Goal: Find specific page/section: Find specific page/section

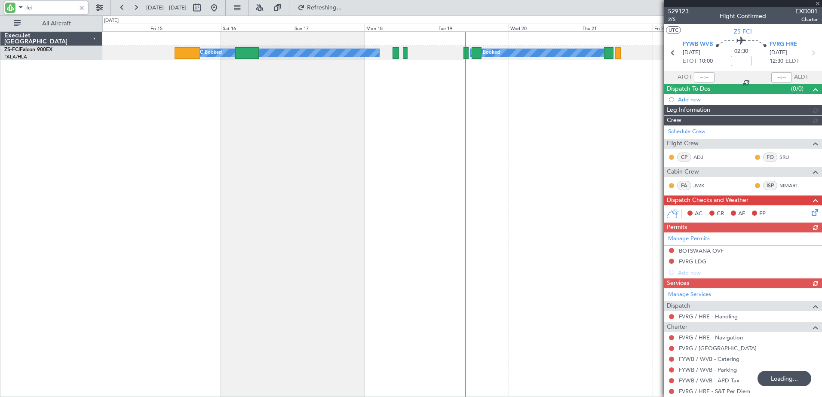
click at [28, 7] on input "fci" at bounding box center [50, 7] width 49 height 13
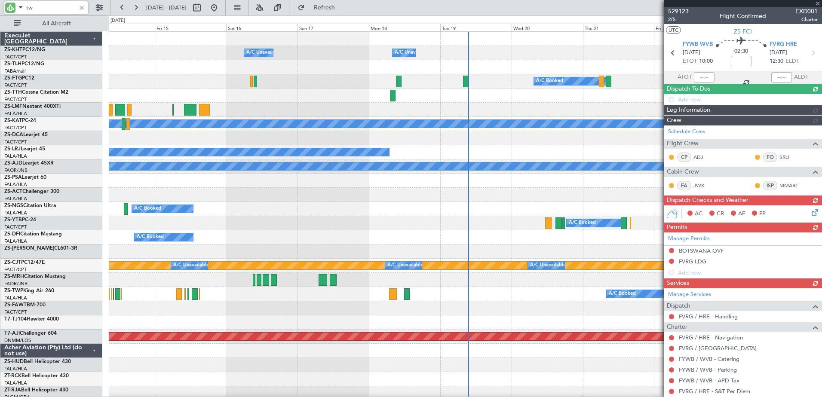
type input "twp"
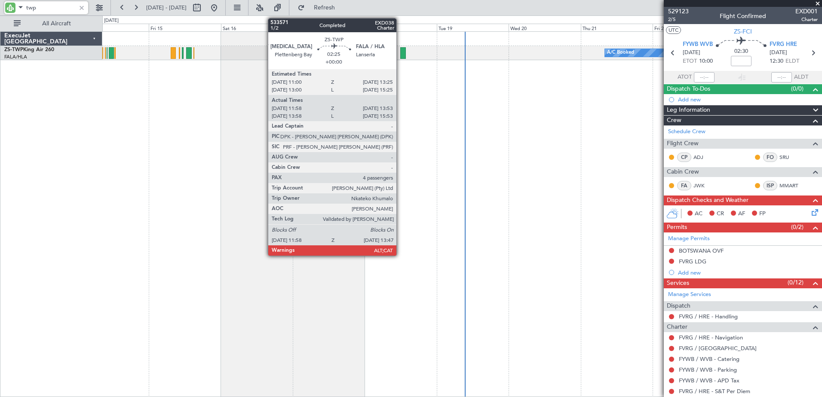
click at [401, 49] on div at bounding box center [403, 53] width 6 height 12
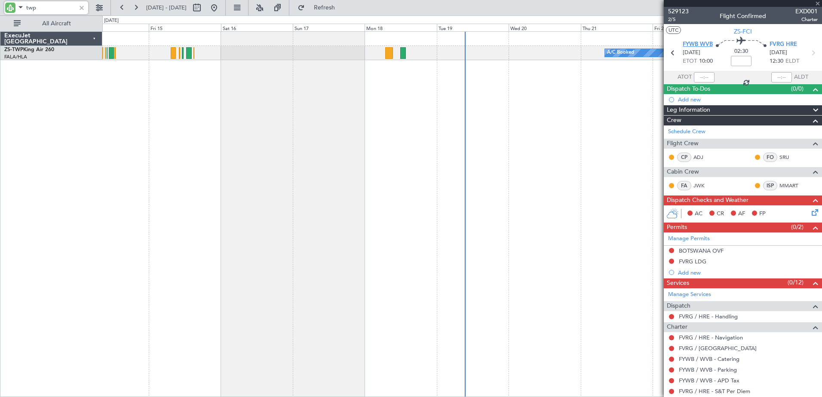
type input "11:58"
type input "13:53"
type input "4"
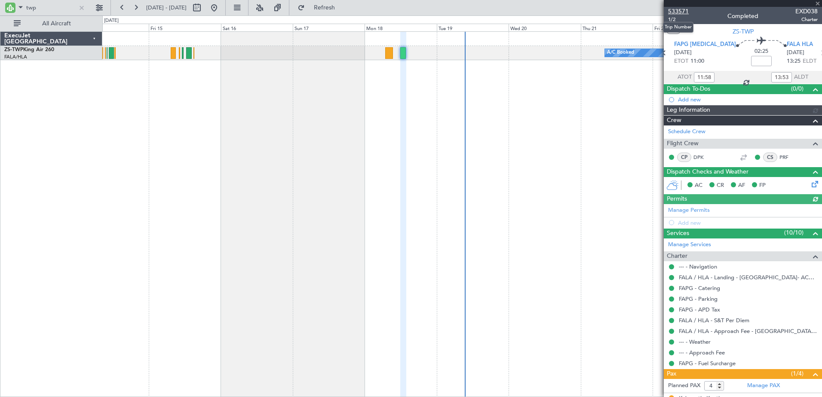
click at [680, 11] on span "533571" at bounding box center [678, 11] width 21 height 9
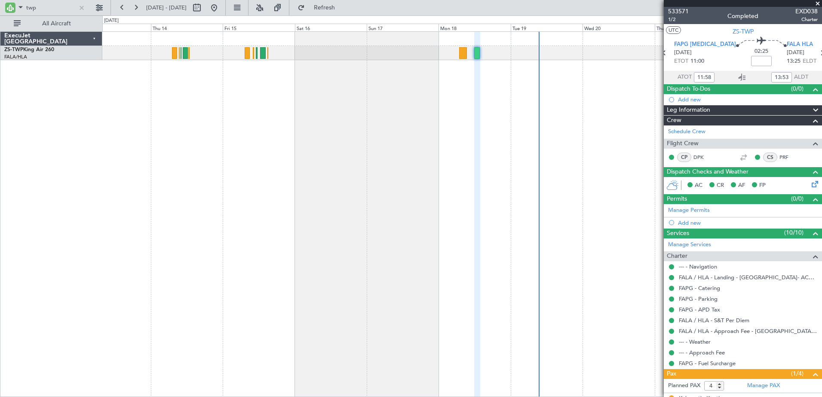
click at [331, 118] on div "A/C Booked A/C Booked A/C Booked Planned Maint Lanseria" at bounding box center [462, 214] width 720 height 366
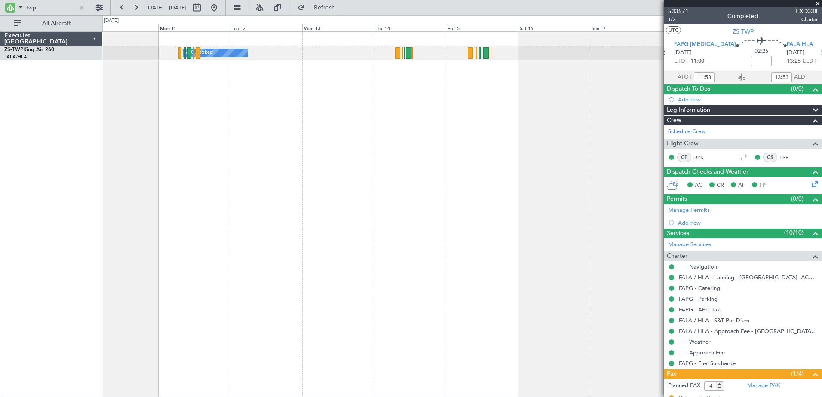
click at [426, 135] on div "A/C Booked A/C Booked A/C Booked" at bounding box center [462, 214] width 720 height 366
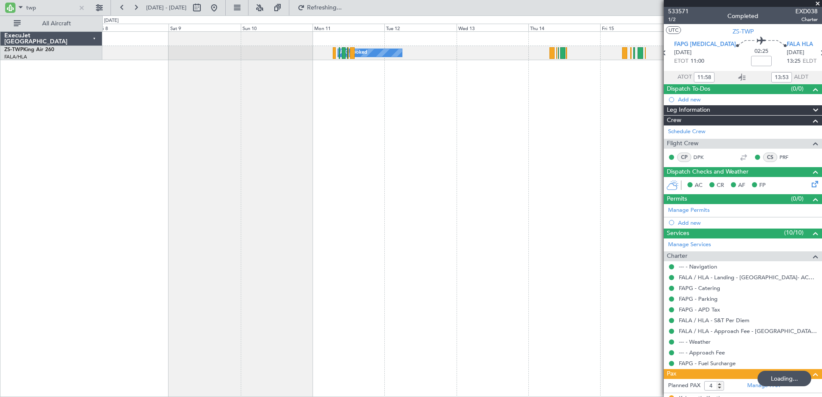
click at [517, 144] on div "A/C Booked" at bounding box center [462, 214] width 720 height 366
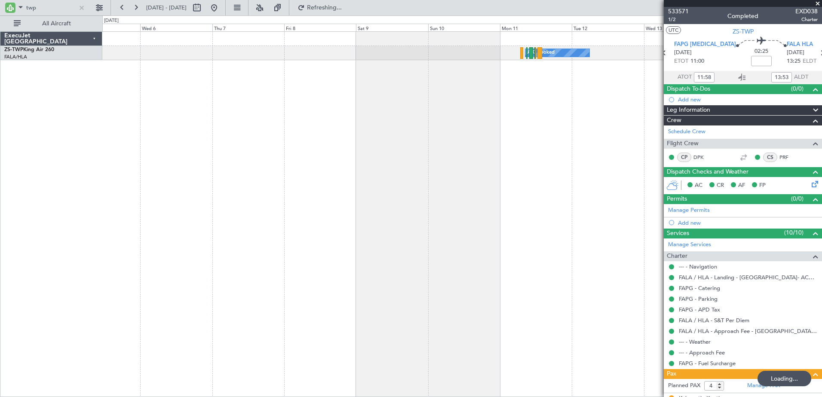
click at [323, 122] on div "A/C Booked" at bounding box center [462, 214] width 720 height 366
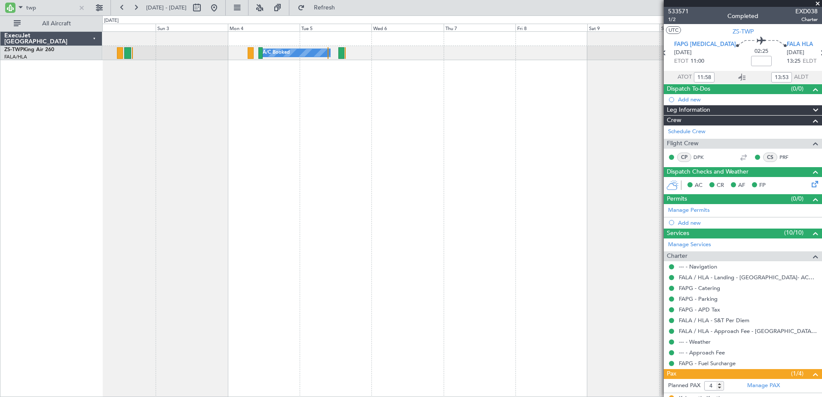
click at [422, 125] on div "A/C Booked A/C Booked A/C Booked" at bounding box center [462, 214] width 720 height 366
click at [221, 10] on button at bounding box center [214, 8] width 14 height 14
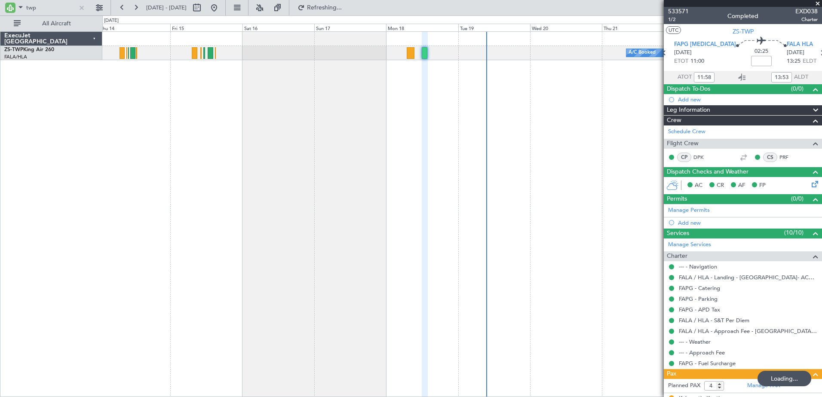
click at [426, 197] on div "A/C Booked A/C Booked Planned Maint Lanseria A/C Booked" at bounding box center [462, 214] width 720 height 366
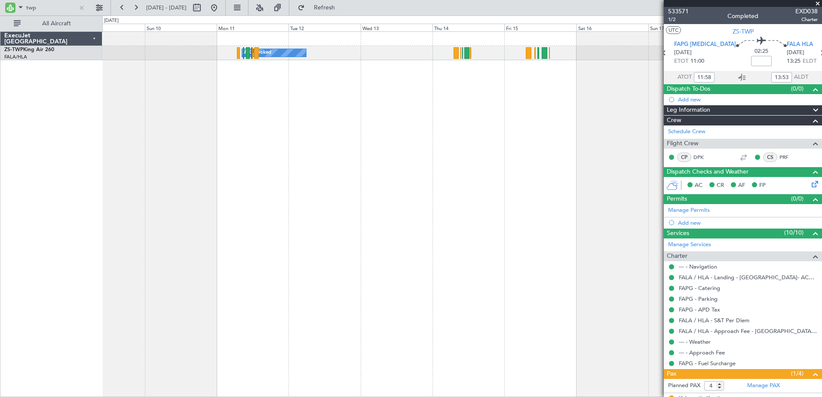
click at [472, 136] on div "A/C Booked A/C Booked" at bounding box center [462, 214] width 720 height 366
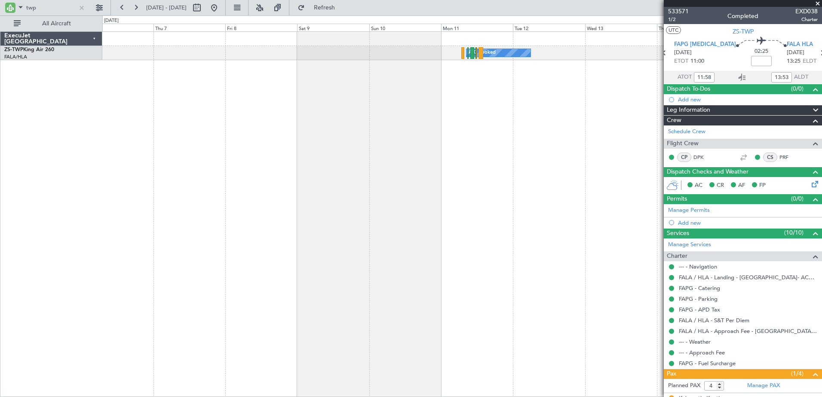
click at [475, 81] on div "A/C Booked A/C Booked A/C Booked" at bounding box center [462, 214] width 720 height 366
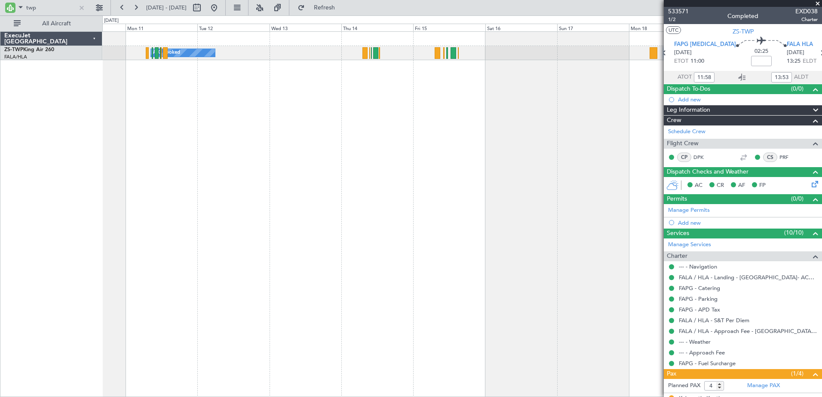
click at [240, 211] on div "A/C Booked A/C Booked A/C Booked" at bounding box center [462, 214] width 720 height 366
click at [31, 9] on input "twp" at bounding box center [50, 7] width 49 height 13
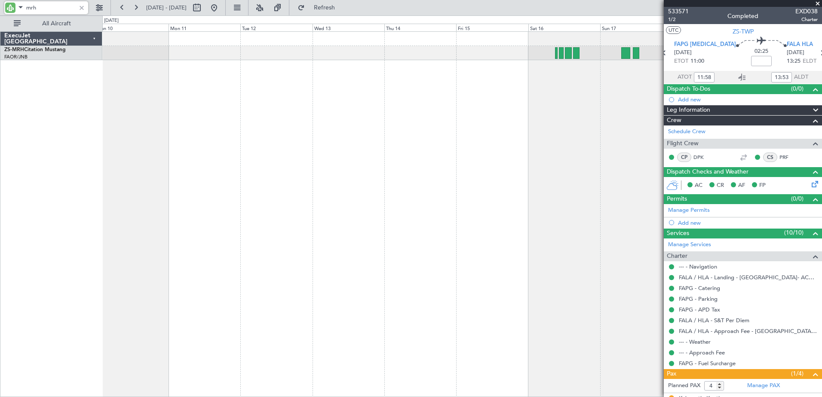
click at [329, 139] on div at bounding box center [462, 214] width 720 height 366
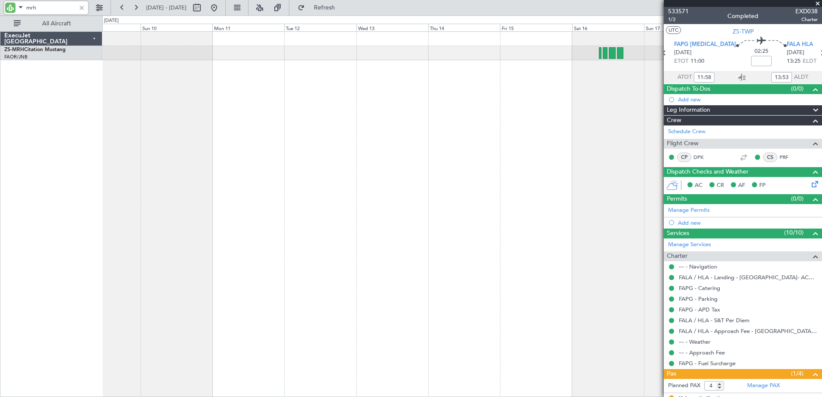
click at [314, 137] on div at bounding box center [462, 214] width 720 height 366
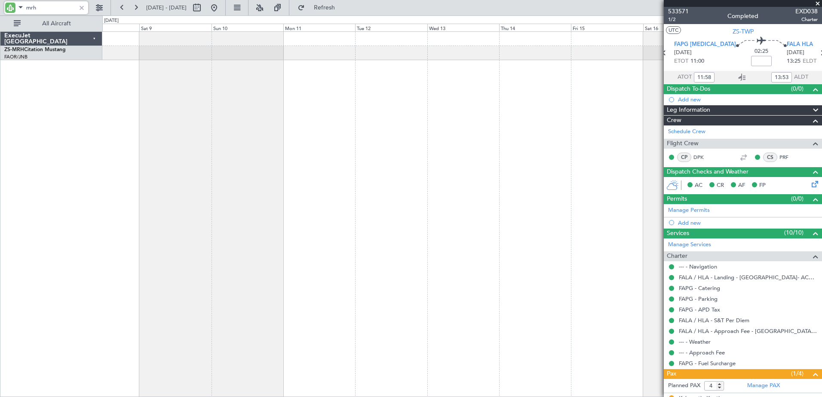
click at [597, 154] on div at bounding box center [462, 214] width 720 height 366
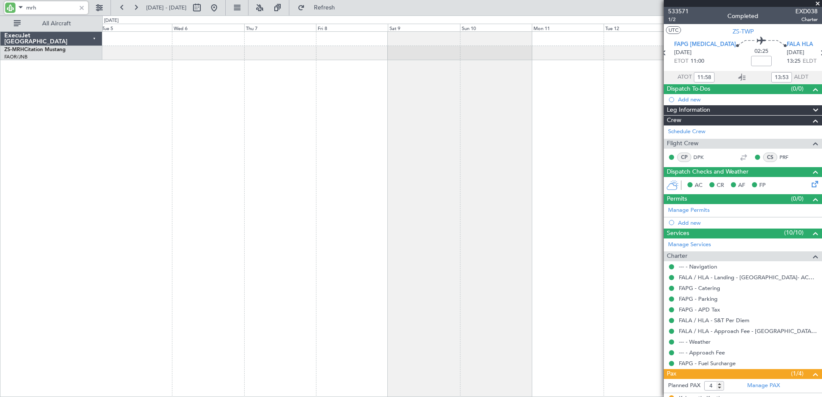
click at [441, 169] on div at bounding box center [462, 214] width 720 height 366
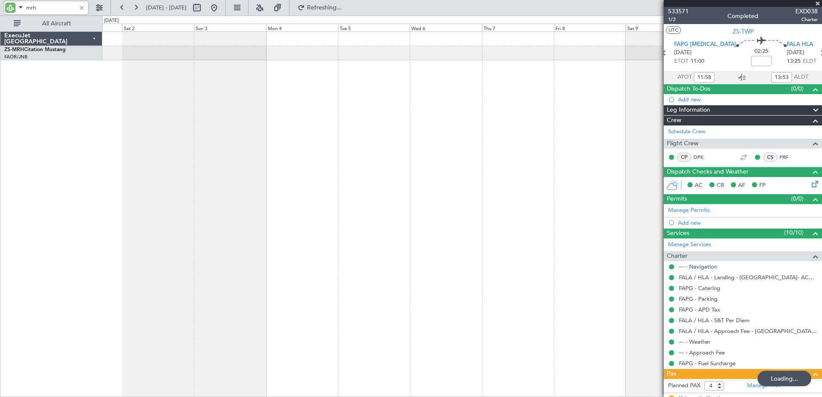
click at [510, 146] on div at bounding box center [462, 214] width 720 height 366
type input "m"
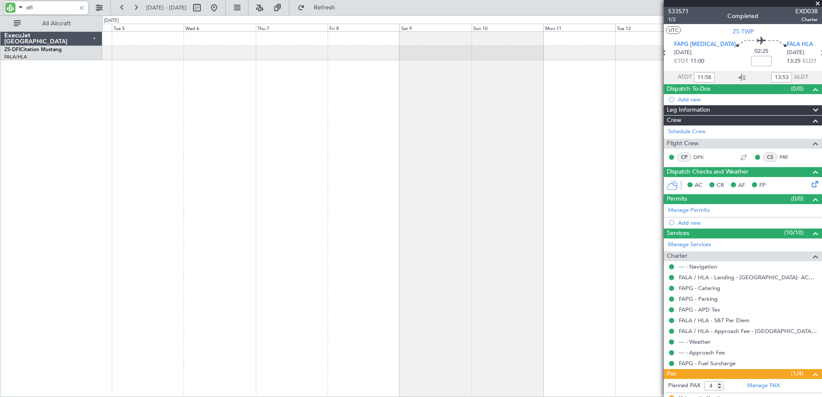
click at [152, 197] on div "A/C Booked A/C Booked" at bounding box center [462, 214] width 720 height 366
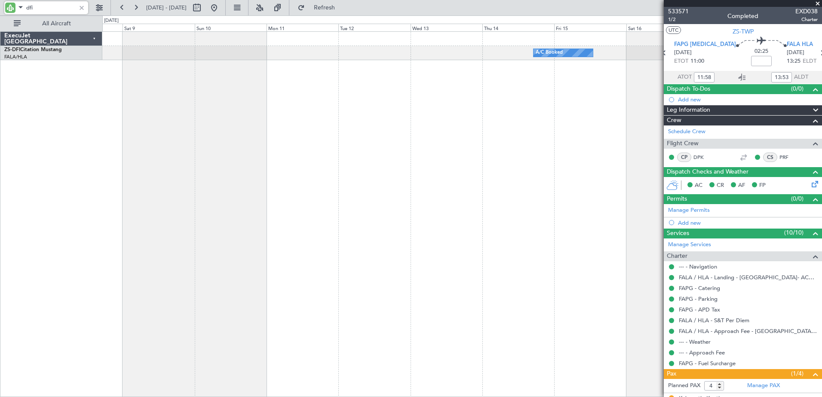
click at [301, 194] on div "A/C Booked" at bounding box center [462, 214] width 720 height 366
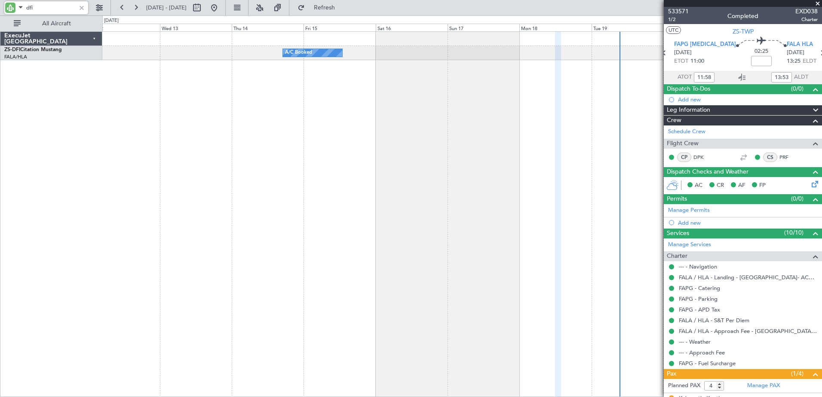
click at [364, 164] on div "A/C Booked" at bounding box center [462, 214] width 720 height 366
type input "dfi"
click at [28, 6] on input "dfi" at bounding box center [50, 7] width 49 height 13
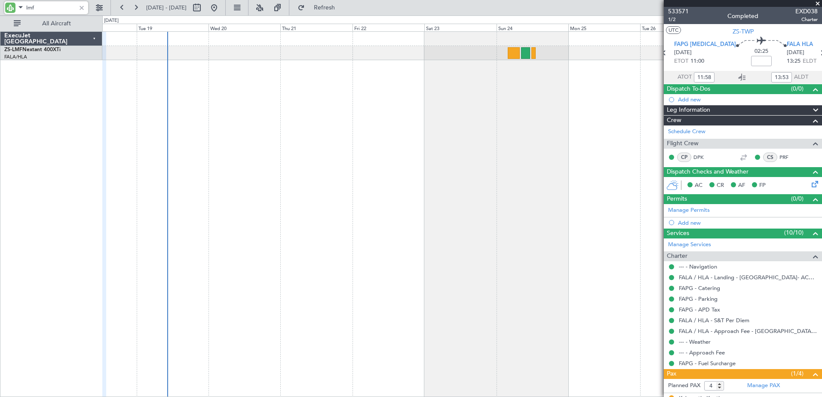
click at [140, 147] on div "A/C Booked A/C Booked" at bounding box center [462, 214] width 720 height 366
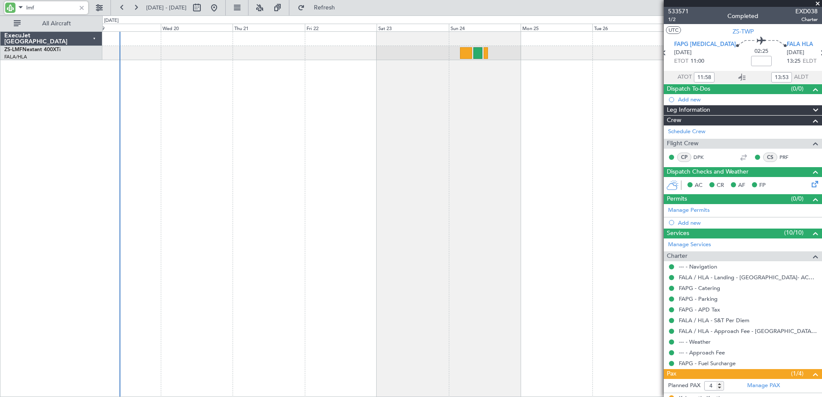
click at [216, 193] on div "A/C Booked A/C Booked" at bounding box center [462, 214] width 720 height 366
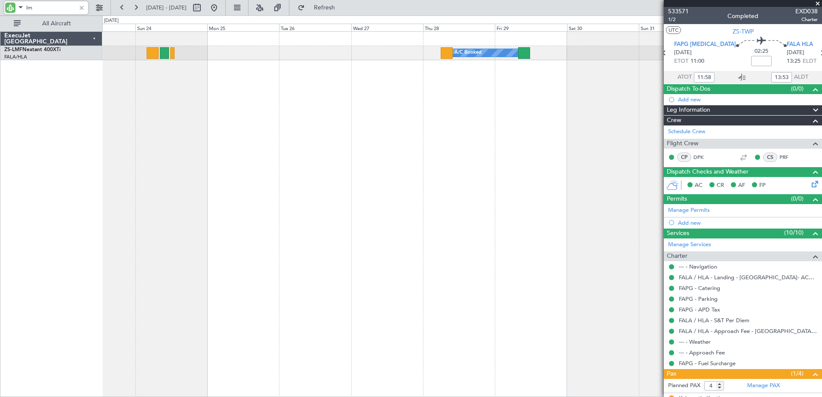
type input "l"
click at [32, 6] on input "lrj" at bounding box center [50, 7] width 49 height 13
type input "l"
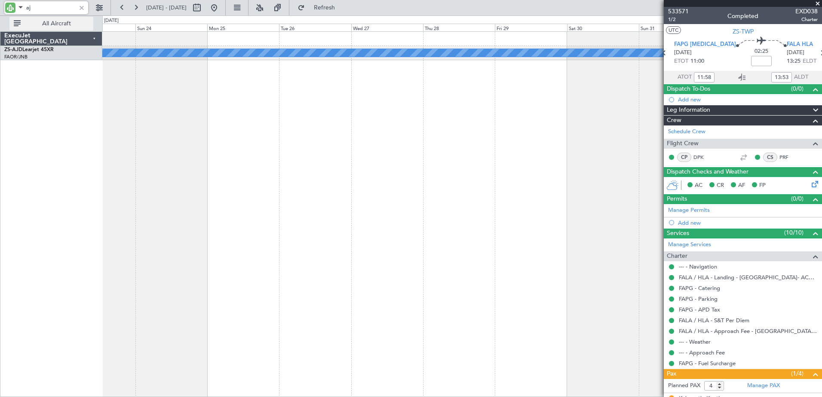
type input "a"
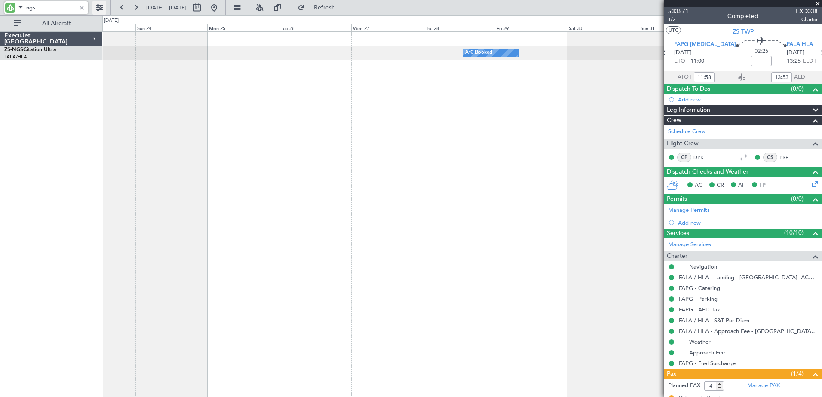
type input "ngs"
click at [99, 9] on button at bounding box center [99, 8] width 14 height 14
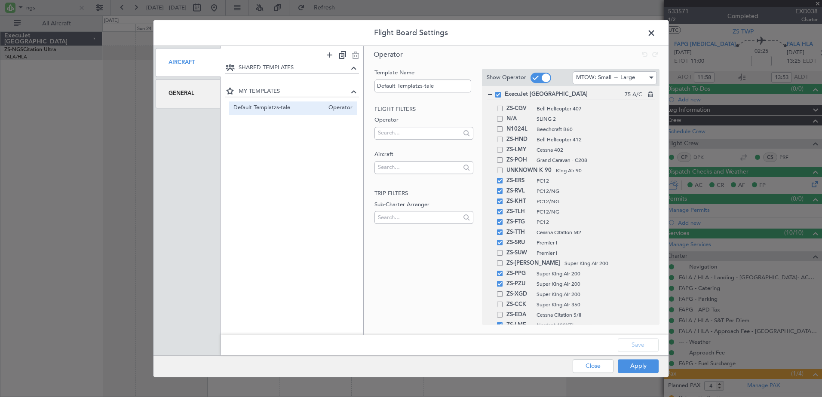
click at [204, 96] on div "General" at bounding box center [188, 93] width 65 height 29
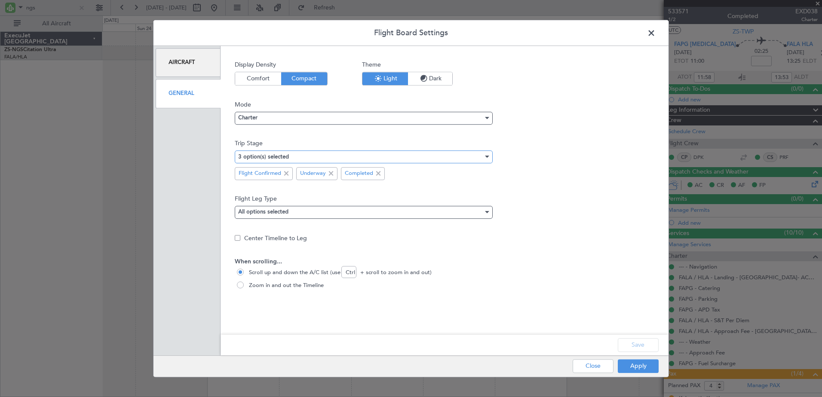
click at [273, 156] on mat-select-trigger "3 option(s) selected" at bounding box center [263, 157] width 51 height 6
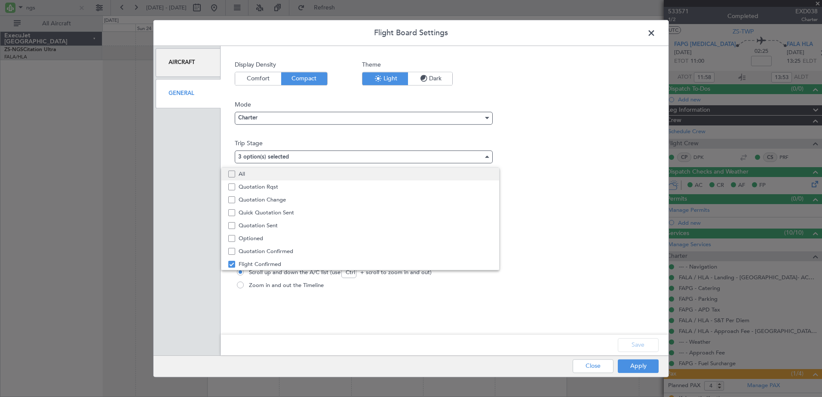
click at [234, 174] on mat-pseudo-checkbox at bounding box center [231, 174] width 7 height 7
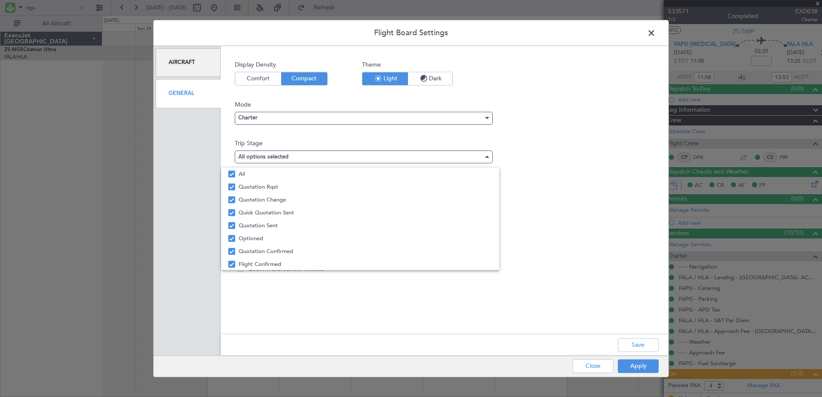
click at [637, 346] on div at bounding box center [411, 198] width 822 height 397
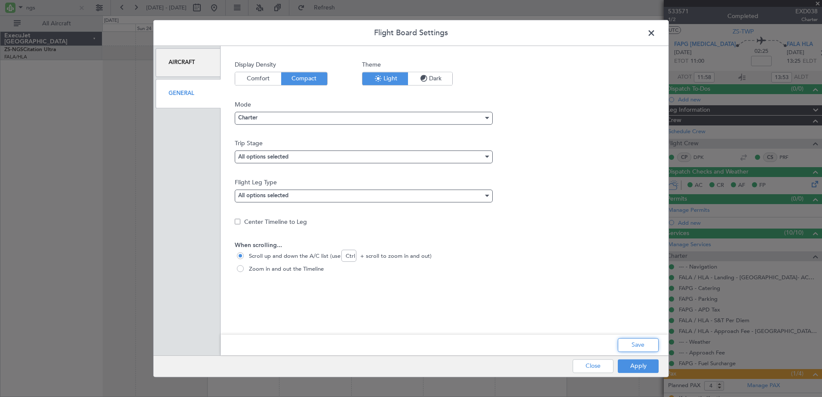
click at [637, 346] on button "Save" at bounding box center [638, 345] width 41 height 14
click at [641, 366] on button "Apply" at bounding box center [638, 366] width 41 height 14
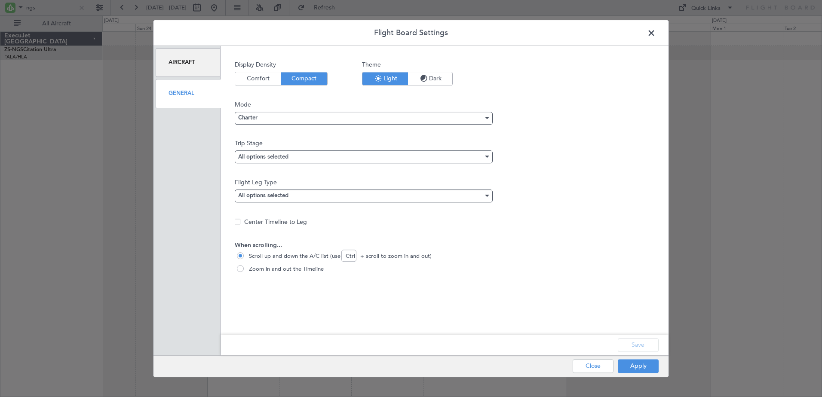
type input "0"
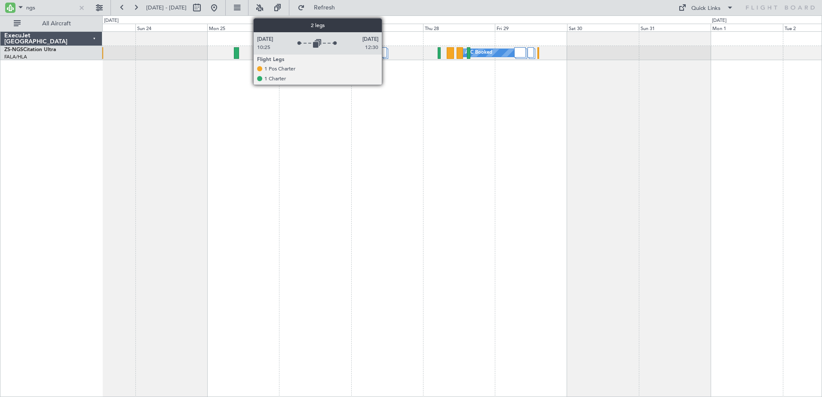
click at [386, 52] on div at bounding box center [384, 52] width 5 height 10
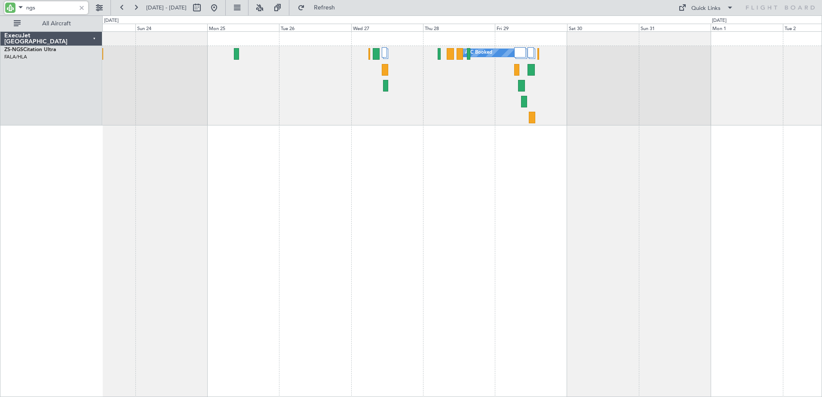
click at [31, 9] on input "ngs" at bounding box center [50, 7] width 49 height 13
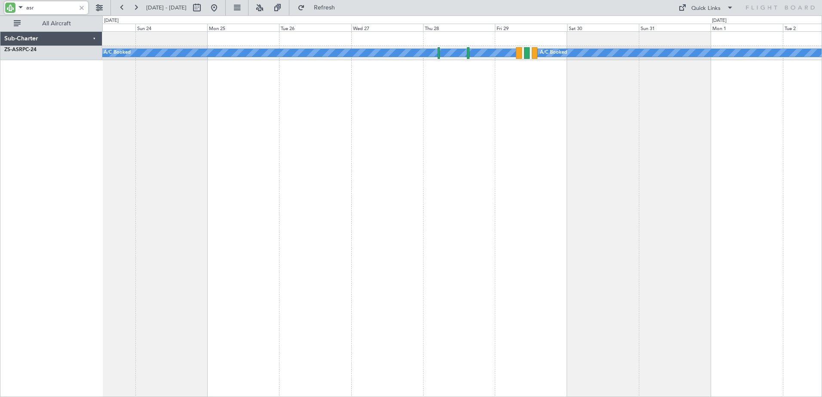
click at [29, 9] on input "asr" at bounding box center [50, 7] width 49 height 13
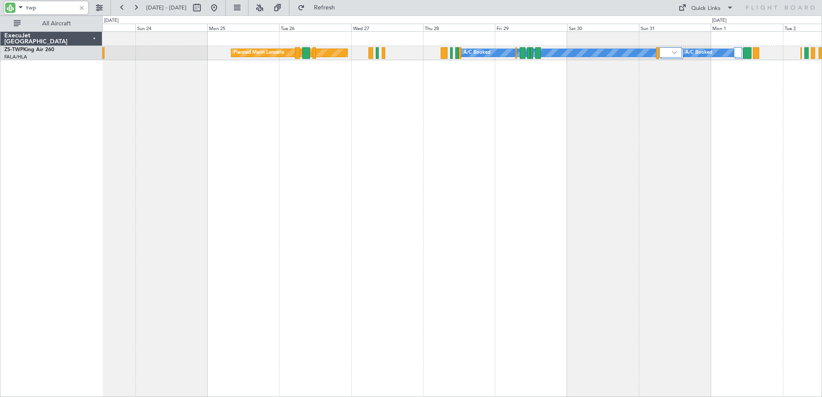
type input "twp"
click at [21, 10] on span at bounding box center [20, 7] width 10 height 11
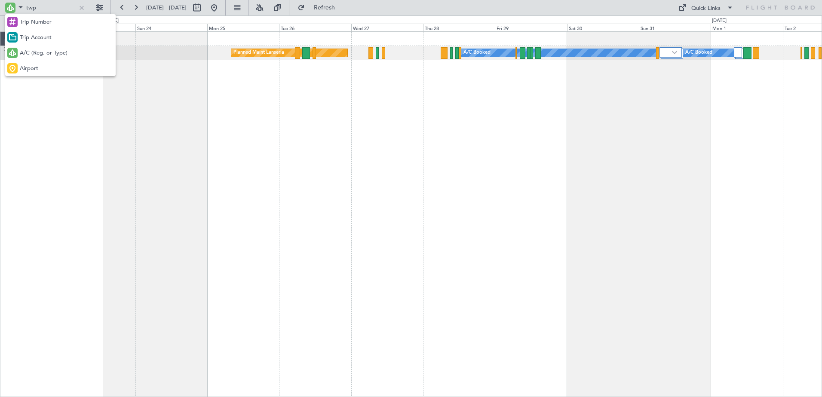
drag, startPoint x: 41, startPoint y: 71, endPoint x: 40, endPoint y: 61, distance: 10.0
click at [42, 69] on div "Airport" at bounding box center [60, 68] width 111 height 15
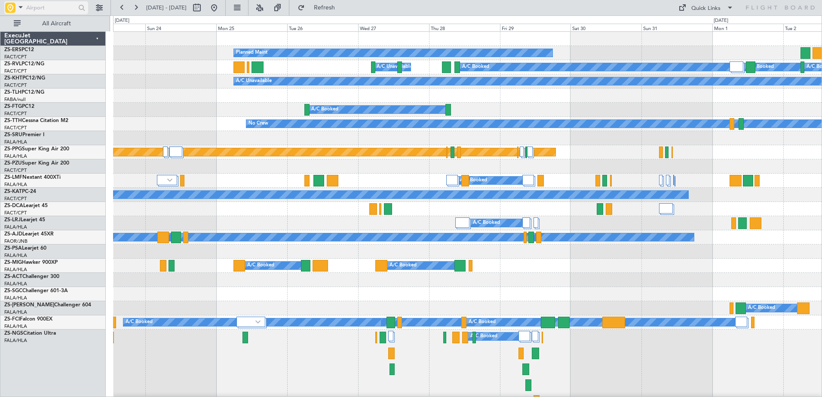
click at [41, 10] on input "text" at bounding box center [50, 7] width 49 height 13
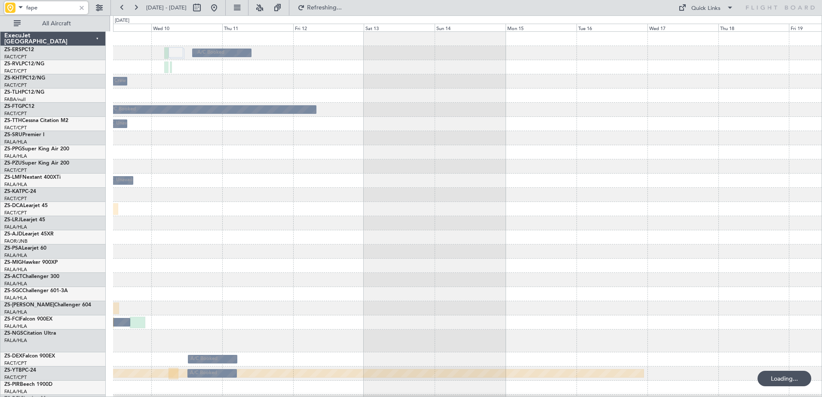
click at [392, 166] on div at bounding box center [467, 167] width 709 height 14
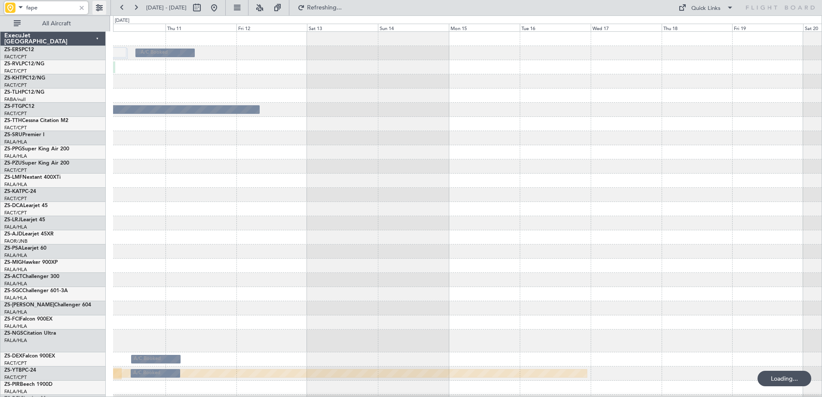
type input "fape"
click at [101, 6] on button at bounding box center [99, 8] width 14 height 14
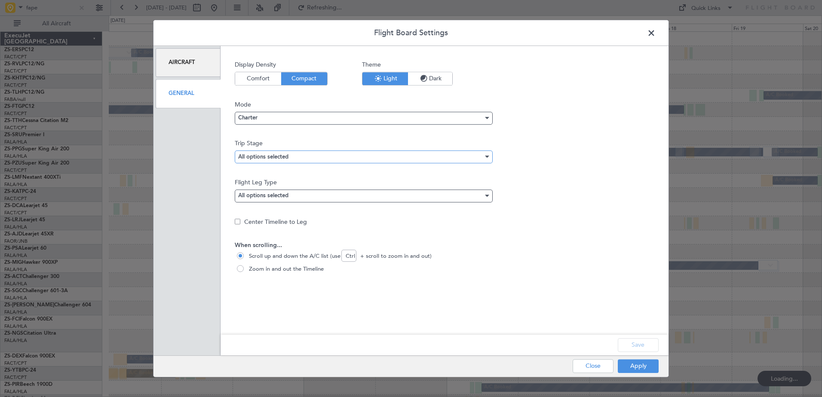
click at [335, 156] on div "All options selected" at bounding box center [360, 157] width 245 height 13
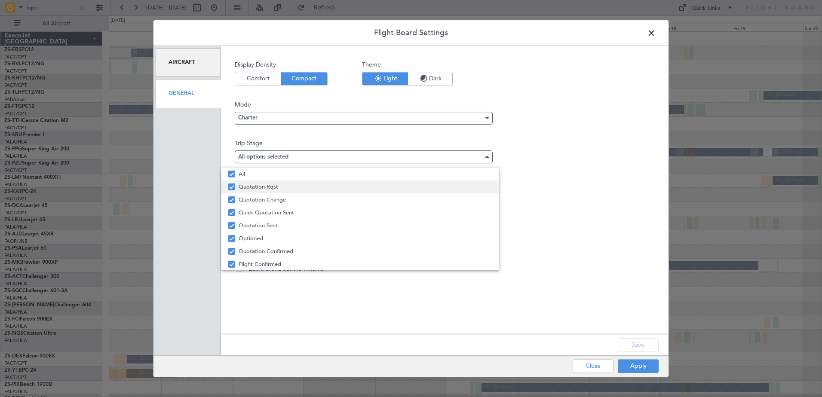
click at [292, 189] on span "Quotation Rqst" at bounding box center [366, 187] width 254 height 13
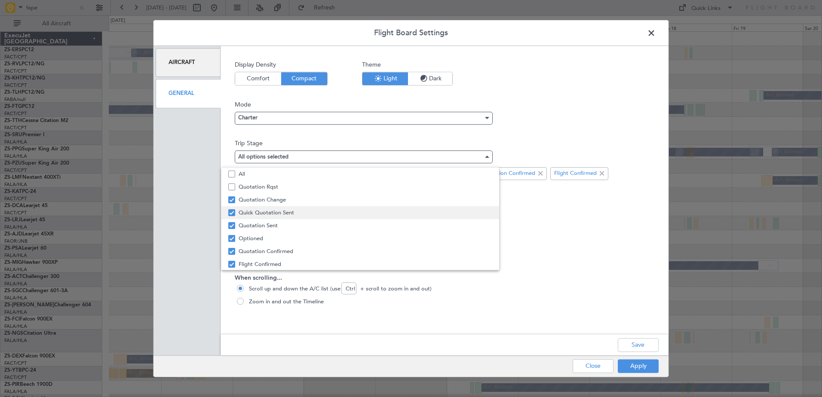
drag, startPoint x: 293, startPoint y: 198, endPoint x: 296, endPoint y: 212, distance: 14.1
click at [293, 199] on span "Quotation Change" at bounding box center [366, 200] width 254 height 13
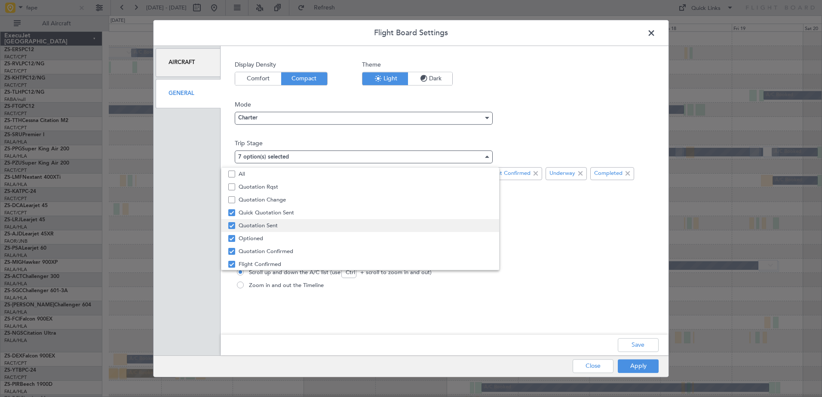
drag, startPoint x: 297, startPoint y: 214, endPoint x: 300, endPoint y: 226, distance: 12.4
click at [298, 218] on span "Quick Quotation Sent" at bounding box center [366, 212] width 254 height 13
drag, startPoint x: 300, startPoint y: 226, endPoint x: 301, endPoint y: 231, distance: 5.7
click at [300, 227] on span "Quotation Sent" at bounding box center [366, 225] width 254 height 13
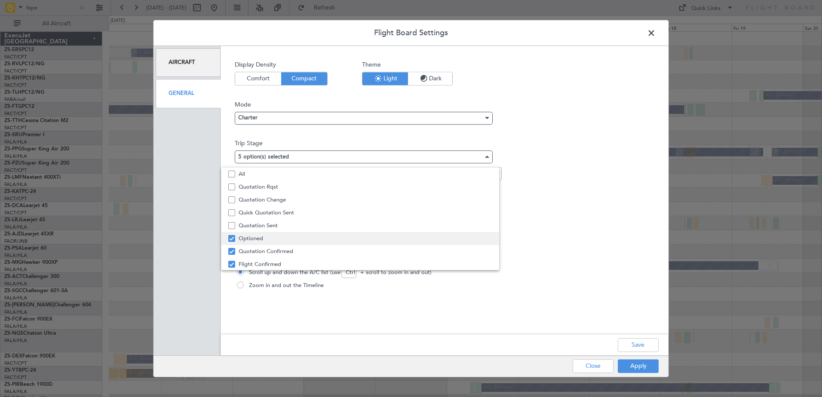
click at [302, 236] on span "Optioned" at bounding box center [366, 238] width 254 height 13
click at [304, 249] on span "Quotation Confirmed" at bounding box center [366, 251] width 254 height 13
click at [652, 345] on div at bounding box center [411, 198] width 822 height 397
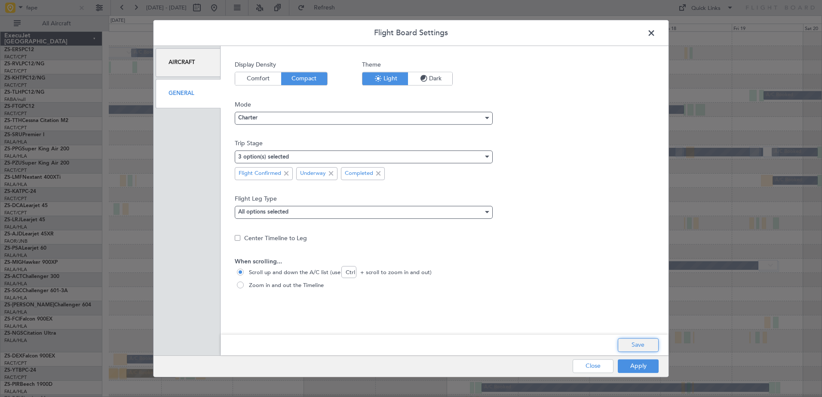
click at [645, 345] on button "Save" at bounding box center [638, 345] width 41 height 14
click at [642, 369] on button "Apply" at bounding box center [638, 366] width 41 height 14
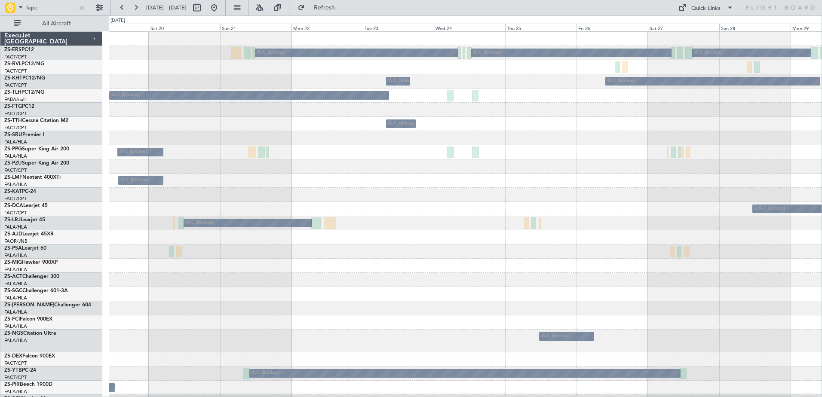
click at [562, 296] on div at bounding box center [465, 294] width 713 height 14
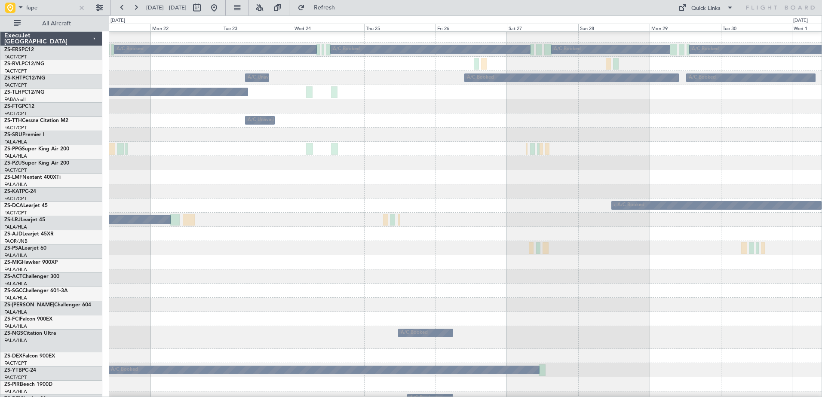
scroll to position [10, 0]
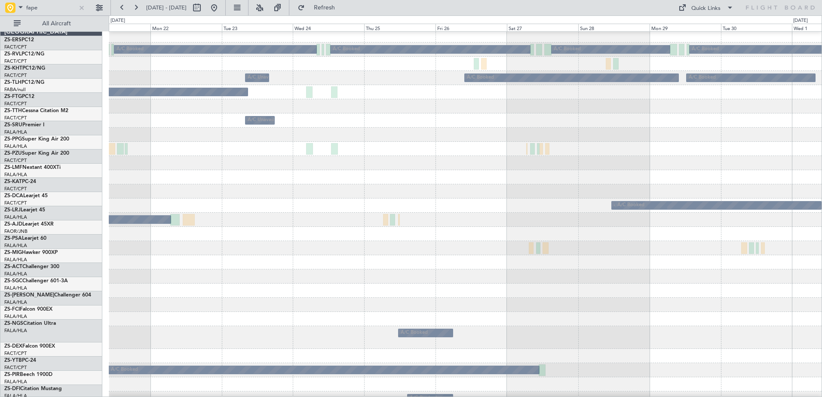
click at [543, 298] on div at bounding box center [465, 305] width 713 height 14
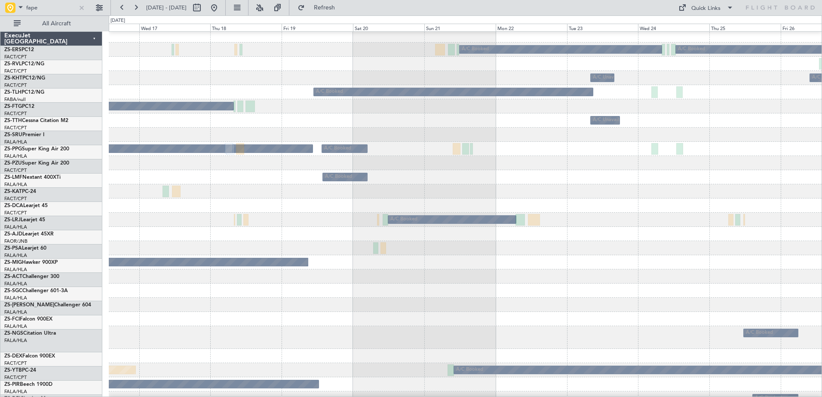
scroll to position [3, 0]
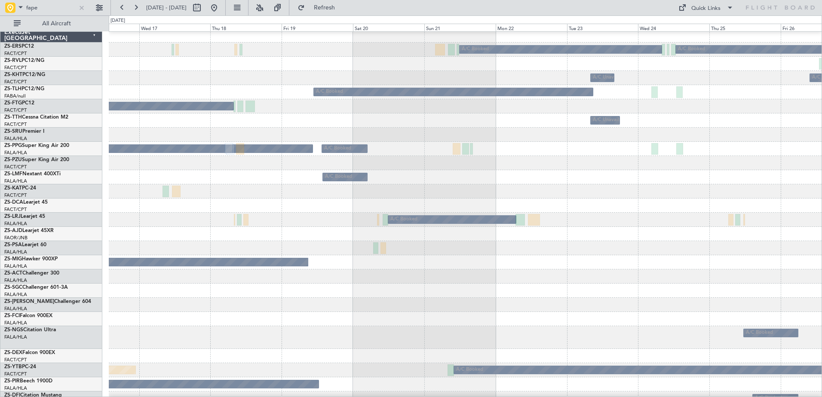
click at [578, 282] on div at bounding box center [465, 277] width 713 height 14
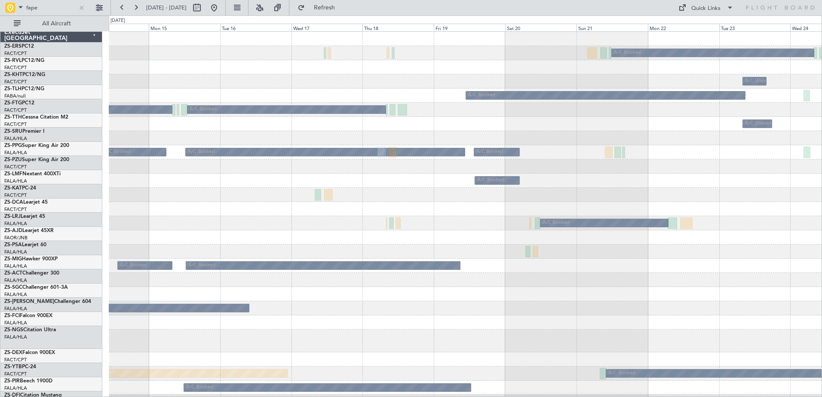
scroll to position [0, 0]
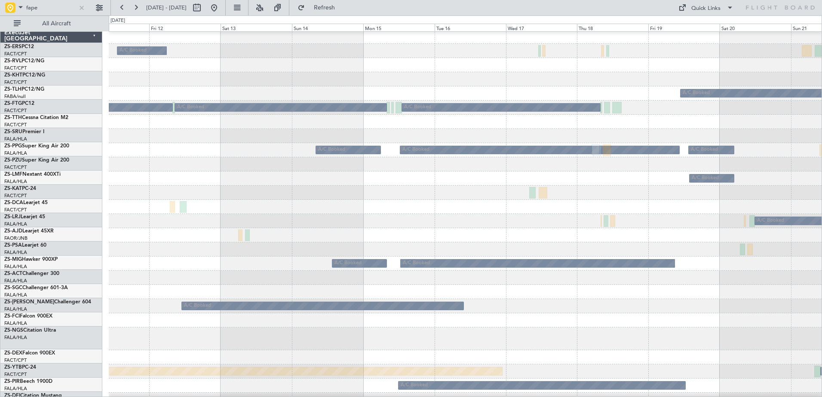
click at [567, 338] on div at bounding box center [465, 339] width 713 height 23
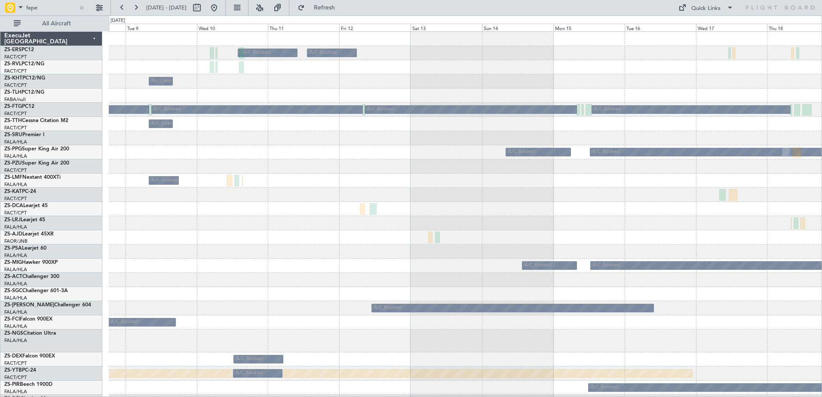
click at [513, 350] on div at bounding box center [465, 341] width 713 height 23
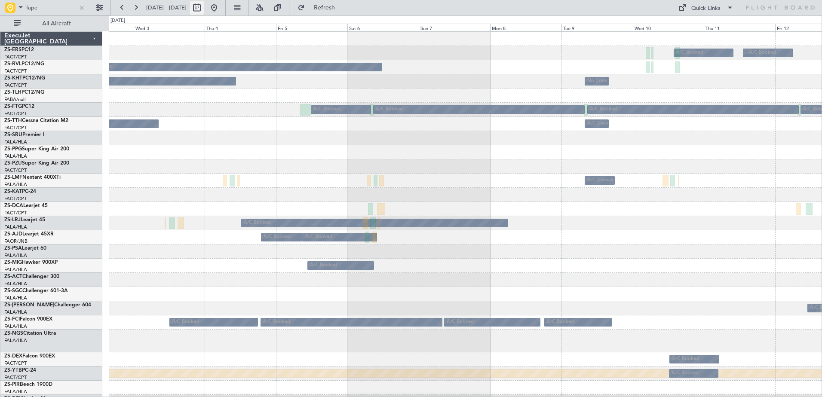
click at [204, 11] on button at bounding box center [197, 8] width 14 height 14
select select "9"
select select "2025"
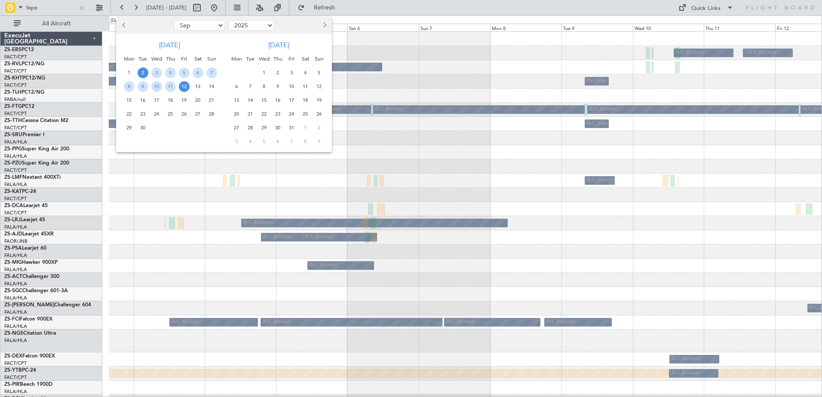
click at [206, 26] on select "Jan Feb Mar Apr May Jun Jul Aug Sep Oct Nov Dec" at bounding box center [199, 25] width 50 height 10
select select "10"
click at [174, 20] on select "Jan Feb Mar Apr May Jun Jul Aug Sep Oct Nov Dec" at bounding box center [199, 25] width 50 height 10
click at [153, 71] on span "1" at bounding box center [156, 73] width 11 height 11
click at [159, 101] on span "15" at bounding box center [156, 100] width 11 height 11
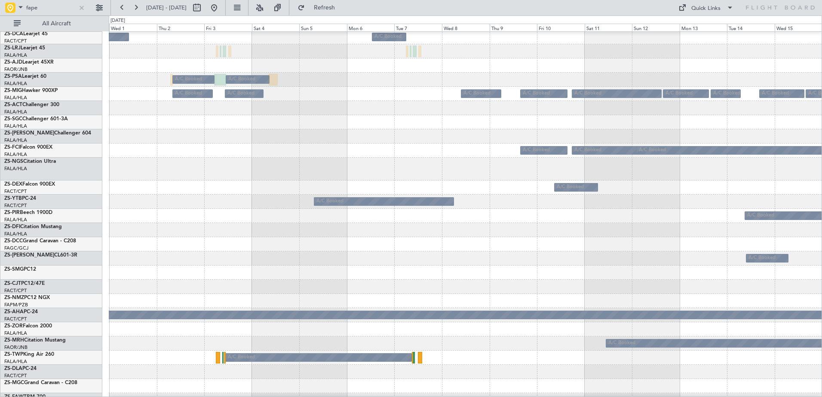
scroll to position [301, 0]
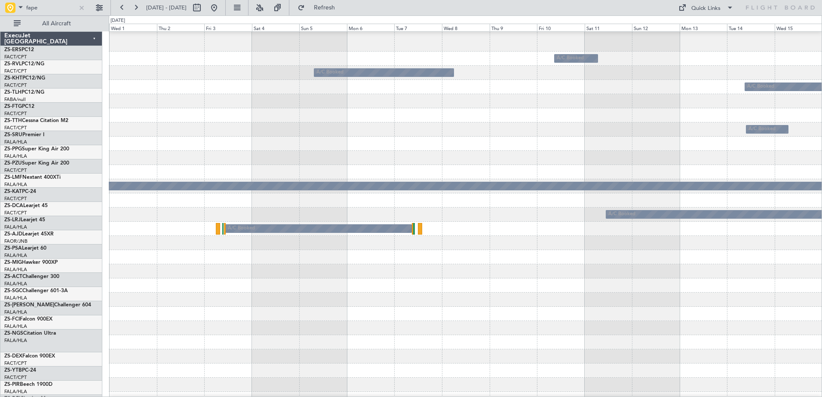
scroll to position [301, 0]
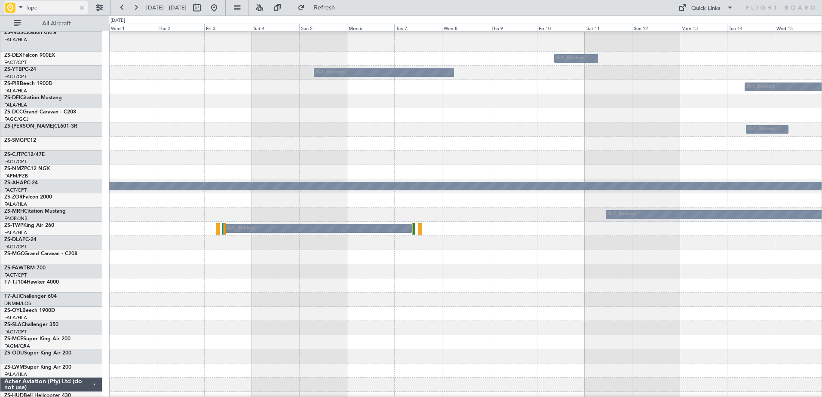
click at [20, 6] on span at bounding box center [20, 7] width 10 height 11
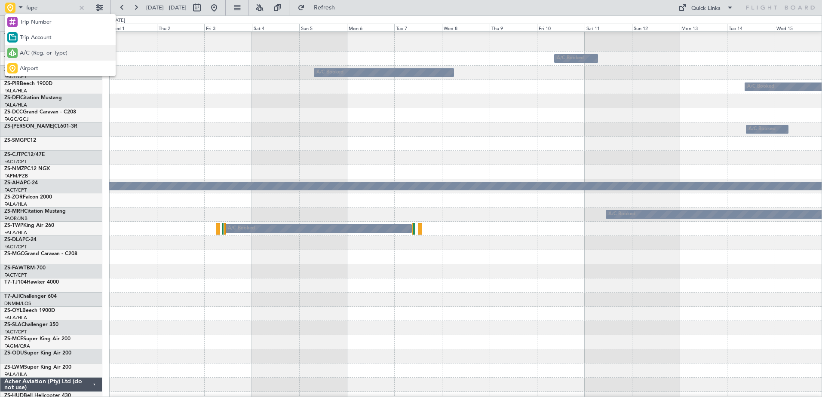
click at [33, 54] on span "A/C (Reg. or Type)" at bounding box center [44, 53] width 48 height 9
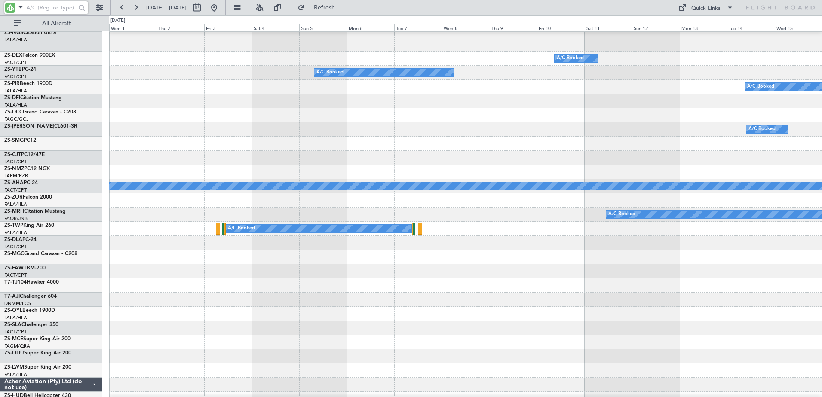
click at [52, 3] on input "text" at bounding box center [50, 7] width 49 height 13
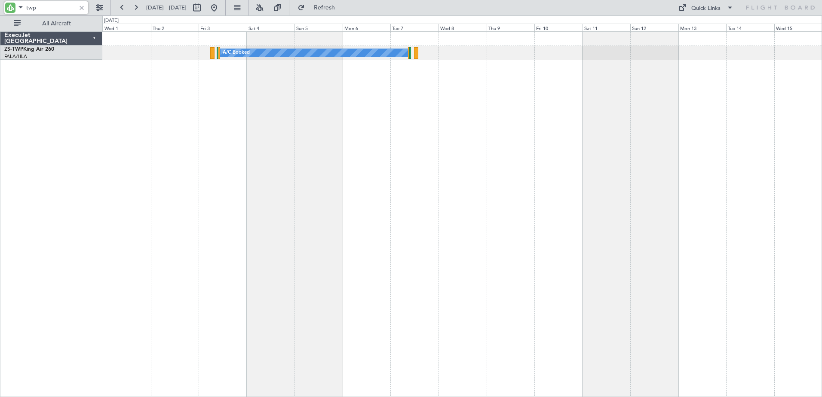
scroll to position [0, 0]
type input "twp"
drag, startPoint x: 242, startPoint y: 9, endPoint x: 251, endPoint y: 16, distance: 11.1
click at [221, 9] on button at bounding box center [214, 8] width 14 height 14
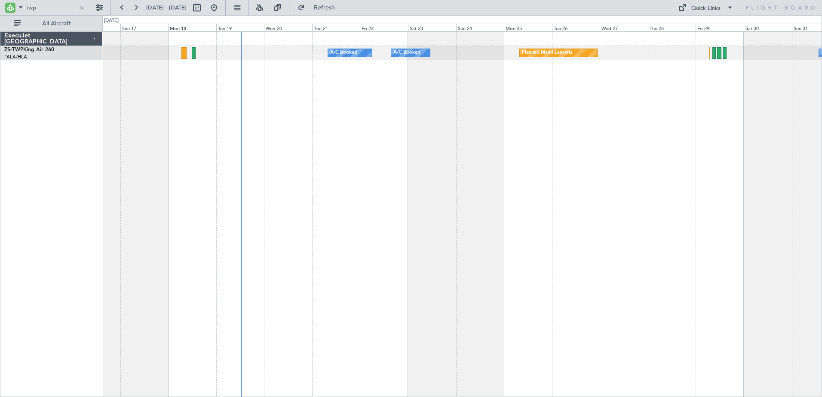
click at [450, 181] on div "Planned Maint Lanseria A/C Booked A/C Booked A/C Booked A/C Booked A/C Booked A…" at bounding box center [462, 214] width 720 height 366
